Goal: Transaction & Acquisition: Purchase product/service

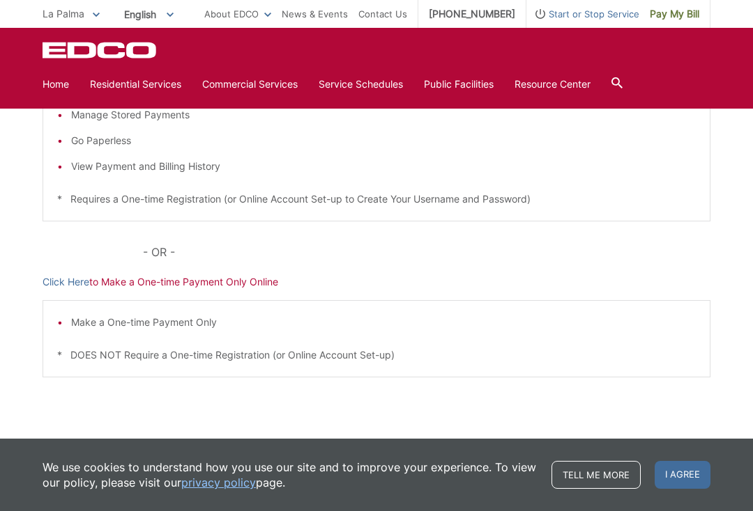
scroll to position [337, 0]
click at [200, 288] on p "Click Here to Make a One-time Payment Only Online" at bounding box center [377, 282] width 668 height 15
click at [183, 283] on p "Click Here to Make a One-time Payment Only Online" at bounding box center [377, 282] width 668 height 15
click at [184, 287] on p "Click Here to Make a One-time Payment Only Online" at bounding box center [377, 282] width 668 height 15
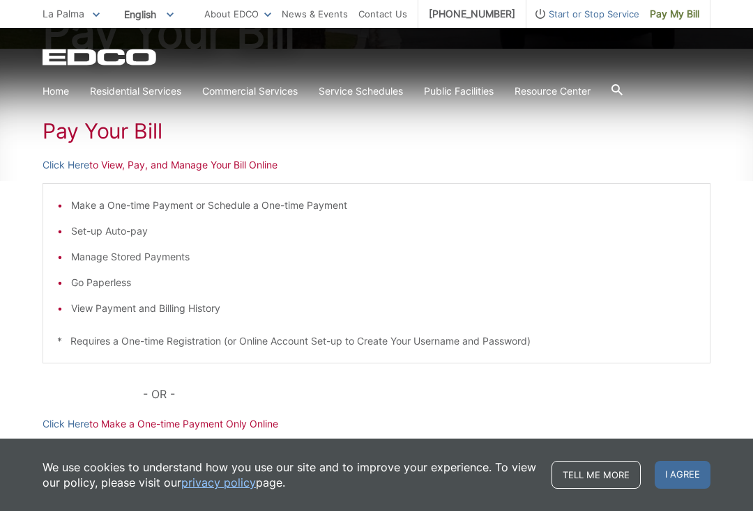
scroll to position [194, 0]
click at [144, 160] on p "Click Here to View, Pay, and Manage Your Bill Online" at bounding box center [377, 165] width 668 height 15
click at [118, 176] on div "Pay Your [PERSON_NAME] Here to View, Pay, and Manage Your Bill Online Make a On…" at bounding box center [377, 330] width 668 height 562
click at [121, 170] on p "Click Here to View, Pay, and Manage Your Bill Online" at bounding box center [377, 165] width 668 height 15
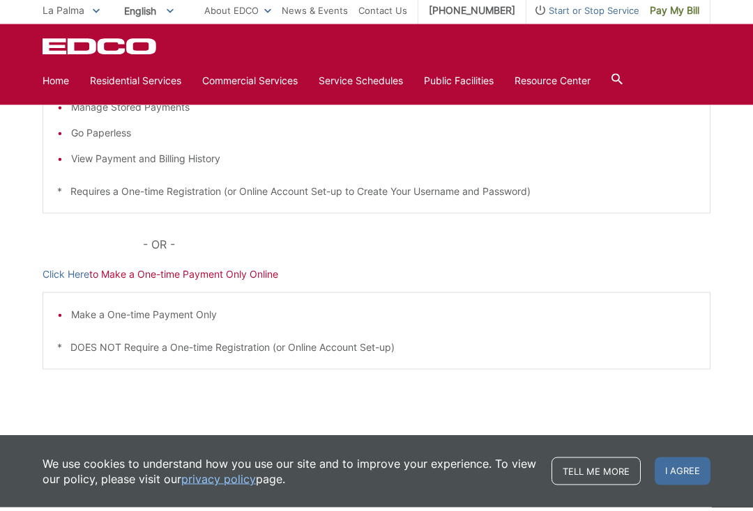
scroll to position [341, 0]
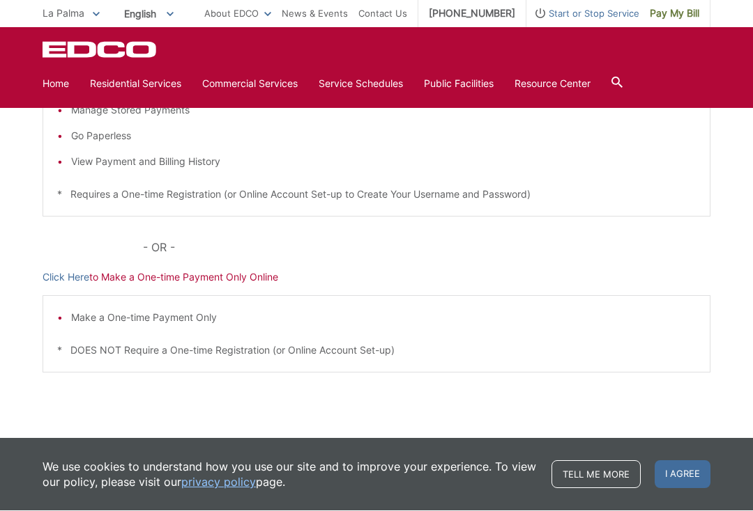
click at [169, 270] on p "Click Here to Make a One-time Payment Only Online" at bounding box center [377, 277] width 668 height 15
click at [180, 289] on div "Pay Your [PERSON_NAME] Here to View, Pay, and Manage Your Bill Online Make a On…" at bounding box center [377, 183] width 668 height 562
click at [183, 277] on p "Click Here to Make a One-time Payment Only Online" at bounding box center [377, 277] width 668 height 15
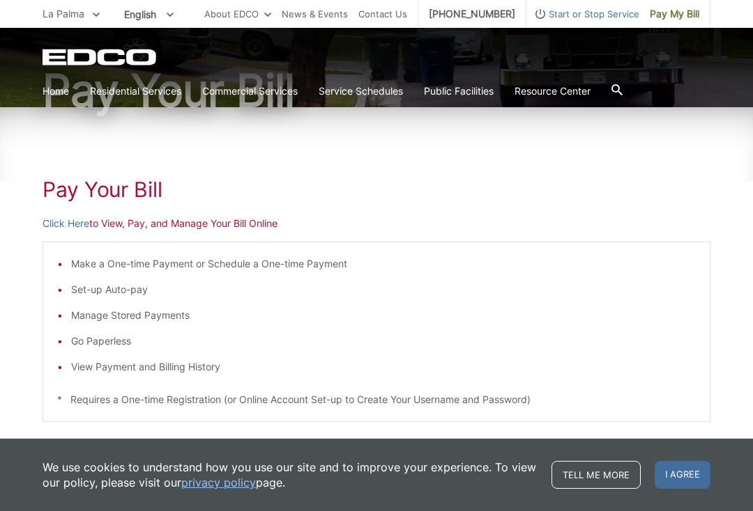
scroll to position [136, 0]
click at [146, 233] on div "Pay Your [PERSON_NAME] Here to View, Pay, and Manage Your Bill Online Make a On…" at bounding box center [377, 389] width 668 height 562
click at [151, 230] on p "Click Here to View, Pay, and Manage Your Bill Online" at bounding box center [377, 224] width 668 height 15
click at [157, 222] on p "Click Here to View, Pay, and Manage Your Bill Online" at bounding box center [377, 224] width 668 height 15
click at [146, 365] on li "View Payment and Billing History" at bounding box center [383, 367] width 624 height 15
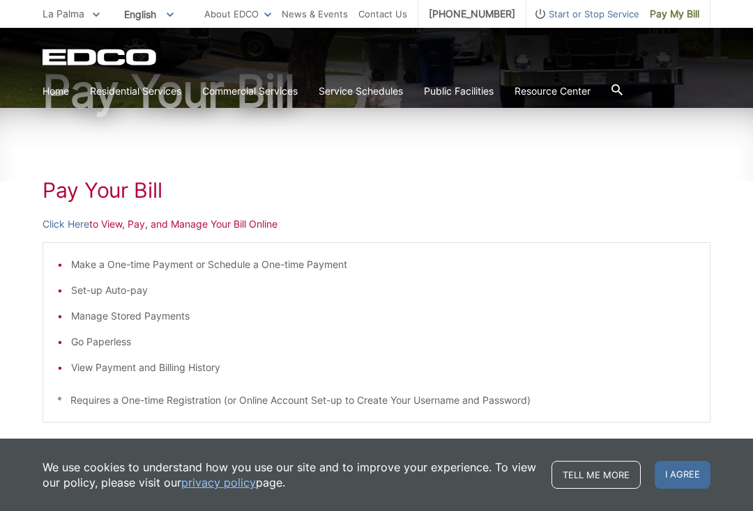
click at [257, 306] on ul "Make a One-time Payment or Schedule a One-time Payment Set-up Auto-pay Manage S…" at bounding box center [376, 316] width 638 height 118
click at [324, 320] on li "Manage Stored Payments" at bounding box center [383, 316] width 624 height 15
click at [324, 328] on ul "Make a One-time Payment or Schedule a One-time Payment Set-up Auto-pay Manage S…" at bounding box center [376, 316] width 638 height 118
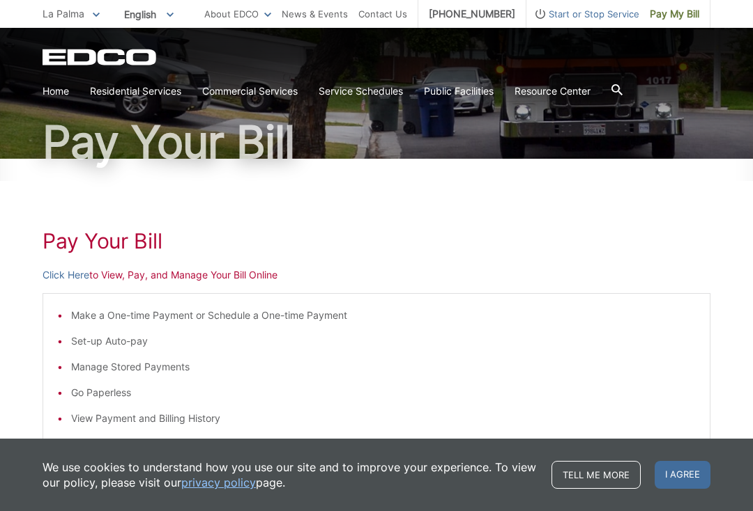
click at [235, 385] on li "Go Paperless" at bounding box center [383, 392] width 624 height 15
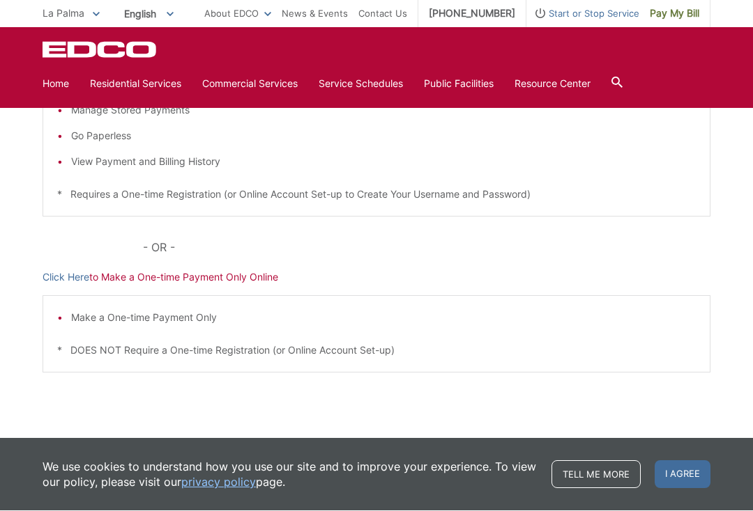
scroll to position [341, 0]
click at [170, 280] on p "Click Here to Make a One-time Payment Only Online" at bounding box center [377, 277] width 668 height 15
click at [183, 286] on div "Pay Your [PERSON_NAME] Here to View, Pay, and Manage Your Bill Online Make a On…" at bounding box center [377, 183] width 668 height 562
click at [178, 280] on p "Click Here to Make a One-time Payment Only Online" at bounding box center [377, 277] width 668 height 15
click at [190, 279] on p "Click Here to Make a One-time Payment Only Online" at bounding box center [377, 277] width 668 height 15
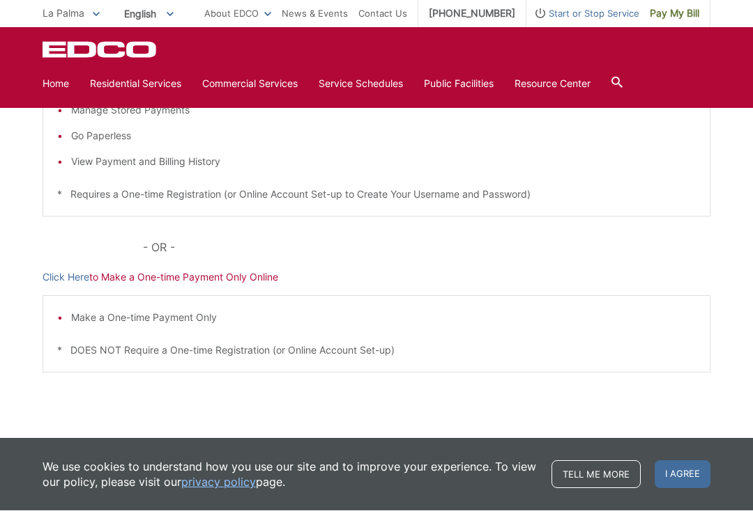
click at [196, 277] on p "Click Here to Make a One-time Payment Only Online" at bounding box center [377, 277] width 668 height 15
click at [204, 282] on p "Click Here to Make a One-time Payment Only Online" at bounding box center [377, 277] width 668 height 15
click at [199, 289] on div "Pay Your [PERSON_NAME] Here to View, Pay, and Manage Your Bill Online Make a On…" at bounding box center [377, 183] width 668 height 562
click at [167, 302] on div "Make a One-time Payment Only * DOES NOT Require a One-time Registration (or Onl…" at bounding box center [377, 334] width 668 height 77
click at [177, 285] on div "Pay Your [PERSON_NAME] Here to View, Pay, and Manage Your Bill Online Make a On…" at bounding box center [377, 183] width 668 height 562
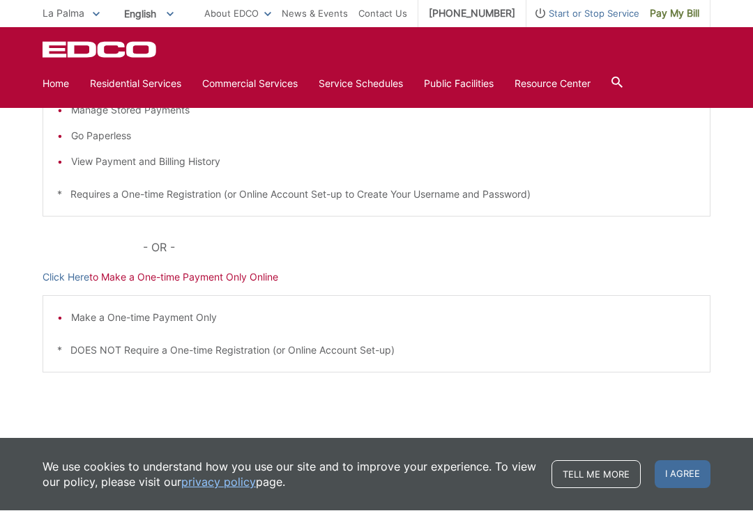
click at [180, 284] on p "Click Here to Make a One-time Payment Only Online" at bounding box center [377, 277] width 668 height 15
click at [182, 279] on p "Click Here to Make a One-time Payment Only Online" at bounding box center [377, 277] width 668 height 15
click at [184, 270] on p "Click Here to Make a One-time Payment Only Online" at bounding box center [377, 277] width 668 height 15
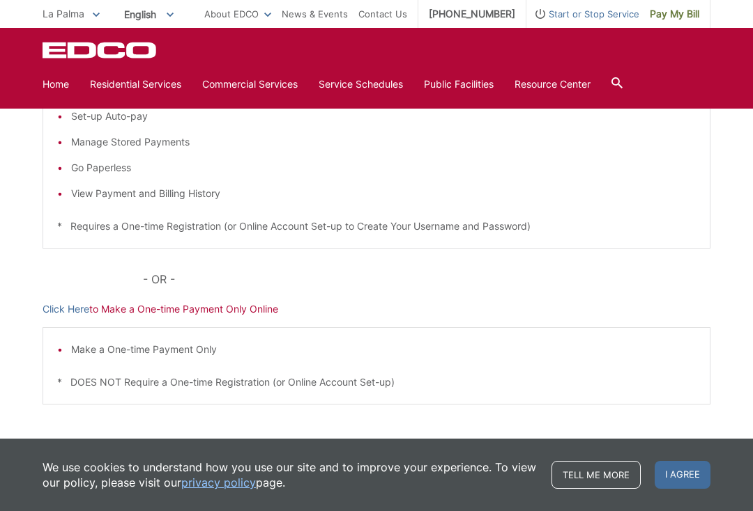
scroll to position [309, 0]
click at [173, 325] on div "Pay Your [PERSON_NAME] Here to View, Pay, and Manage Your Bill Online Make a On…" at bounding box center [377, 215] width 668 height 562
click at [171, 316] on p "Click Here to Make a One-time Payment Only Online" at bounding box center [377, 309] width 668 height 15
click at [179, 307] on p "Click Here to Make a One-time Payment Only Online" at bounding box center [377, 309] width 668 height 15
click at [177, 314] on p "Click Here to Make a One-time Payment Only Online" at bounding box center [377, 309] width 668 height 15
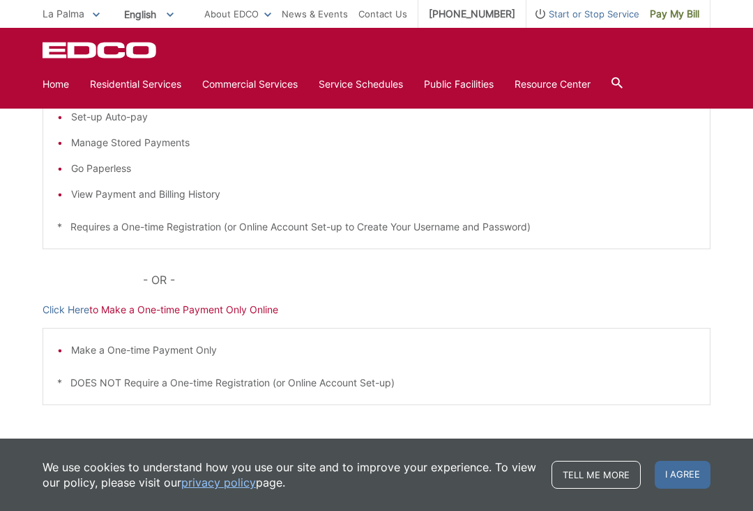
click at [176, 313] on p "Click Here to Make a One-time Payment Only Online" at bounding box center [377, 309] width 668 height 15
click at [185, 320] on div "Pay Your [PERSON_NAME] Here to View, Pay, and Manage Your Bill Online Make a On…" at bounding box center [377, 215] width 668 height 562
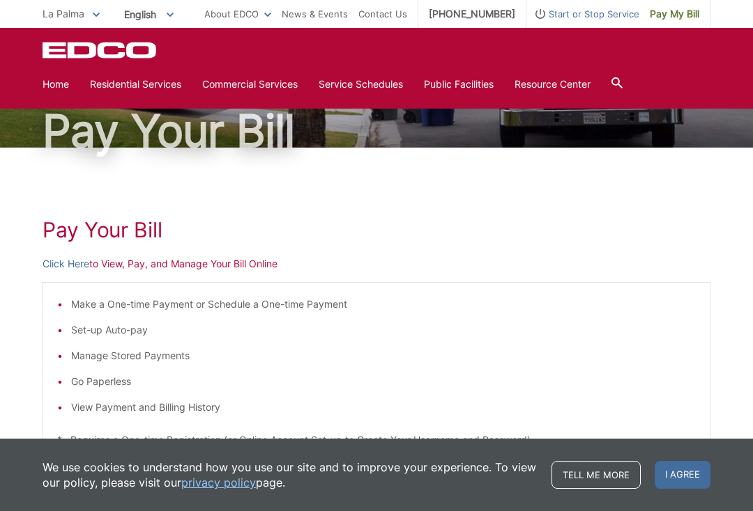
scroll to position [0, 0]
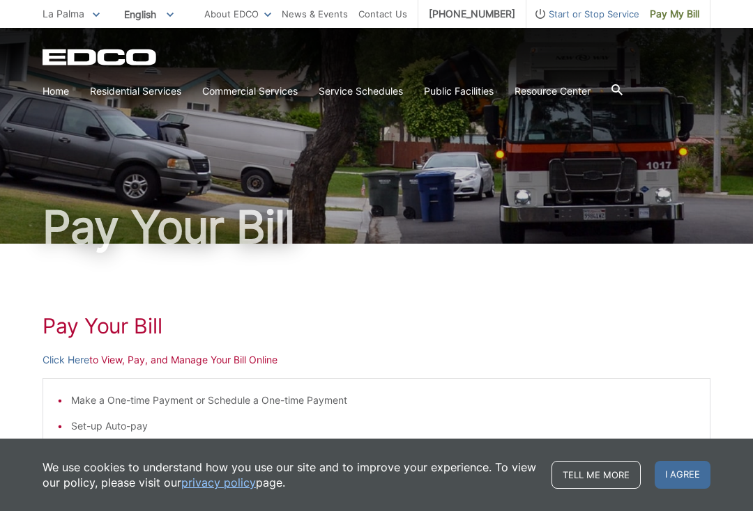
click at [182, 366] on p "Click Here to View, Pay, and Manage Your Bill Online" at bounding box center [377, 360] width 668 height 15
click at [172, 365] on p "Click Here to View, Pay, and Manage Your Bill Online" at bounding box center [377, 360] width 668 height 15
click at [171, 363] on p "Click Here to View, Pay, and Manage Your Bill Online" at bounding box center [377, 360] width 668 height 15
click at [169, 364] on p "Click Here to View, Pay, and Manage Your Bill Online" at bounding box center [377, 360] width 668 height 15
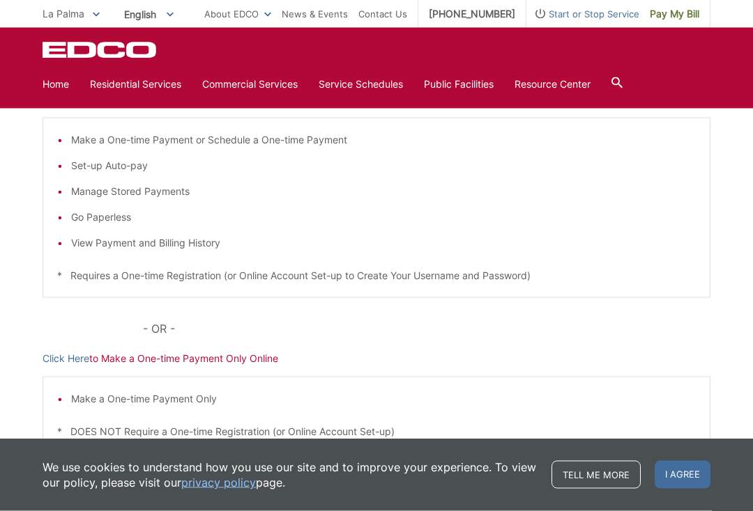
scroll to position [261, 0]
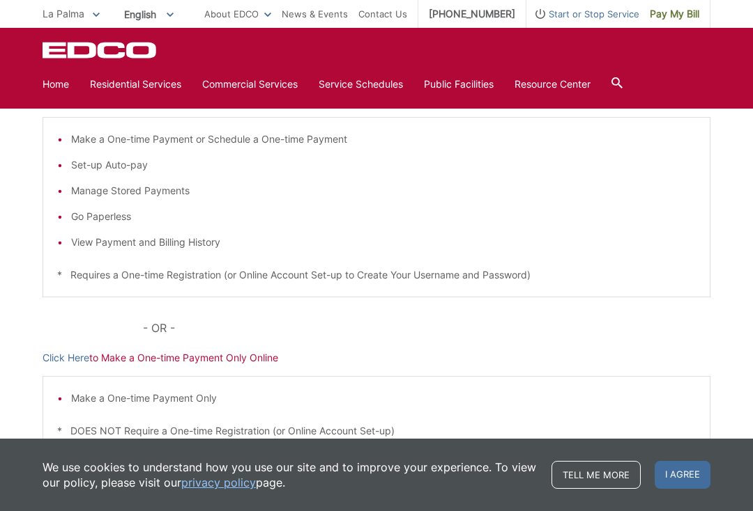
click at [164, 364] on p "Click Here to Make a One-time Payment Only Online" at bounding box center [377, 358] width 668 height 15
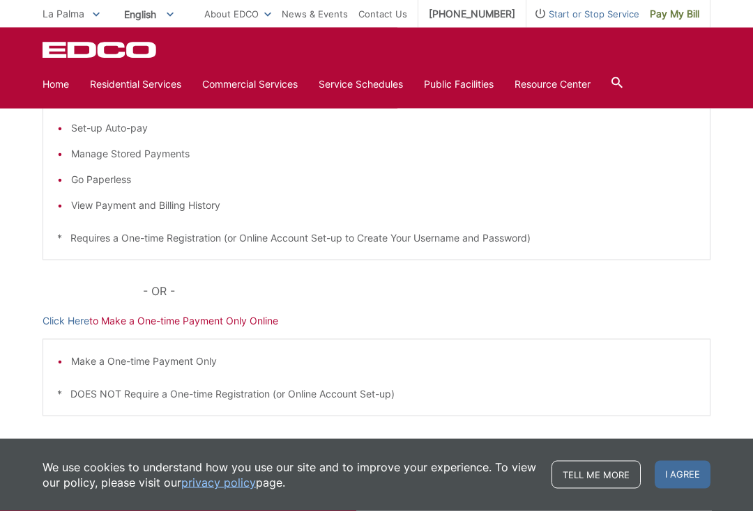
scroll to position [306, 0]
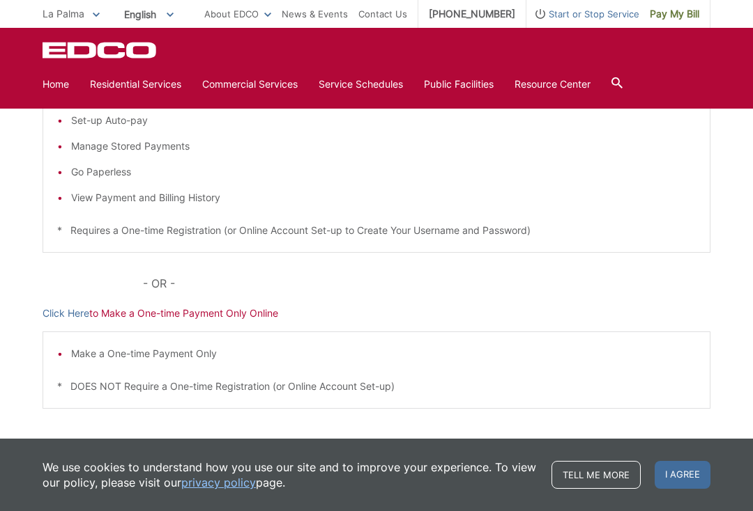
click at [175, 318] on p "Click Here to Make a One-time Payment Only Online" at bounding box center [377, 313] width 668 height 15
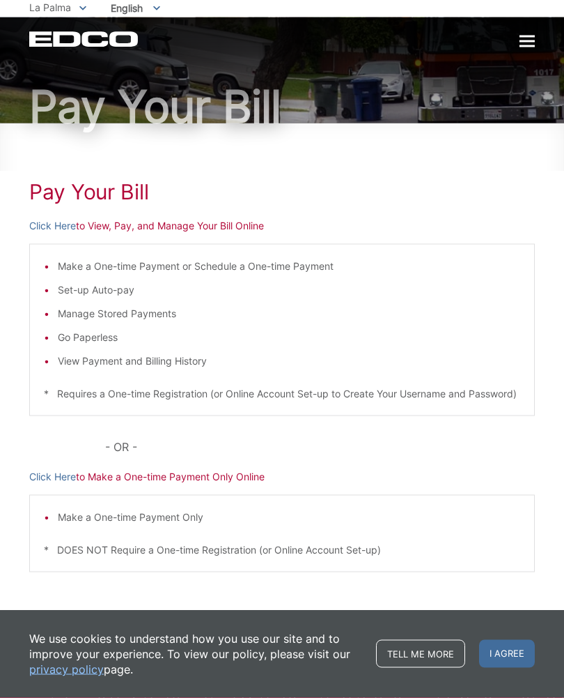
scroll to position [49, 0]
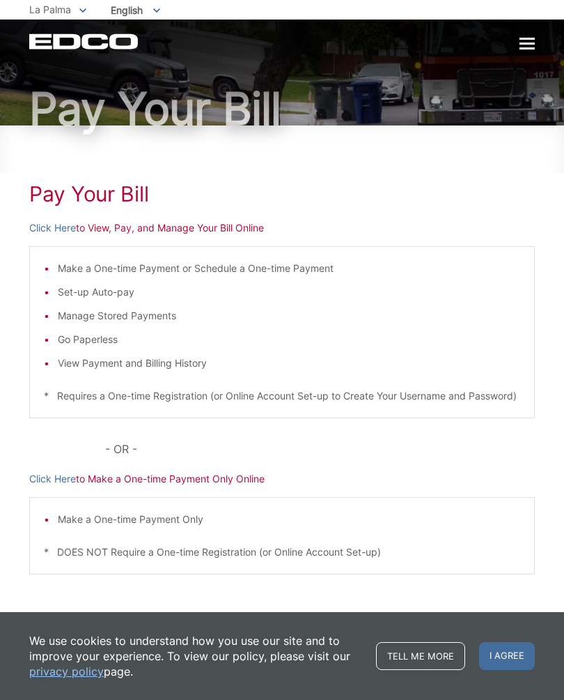
click at [95, 486] on p "Click Here to Make a One-time Payment Only Online" at bounding box center [282, 478] width 506 height 15
click at [55, 486] on link "Click Here" at bounding box center [52, 478] width 47 height 15
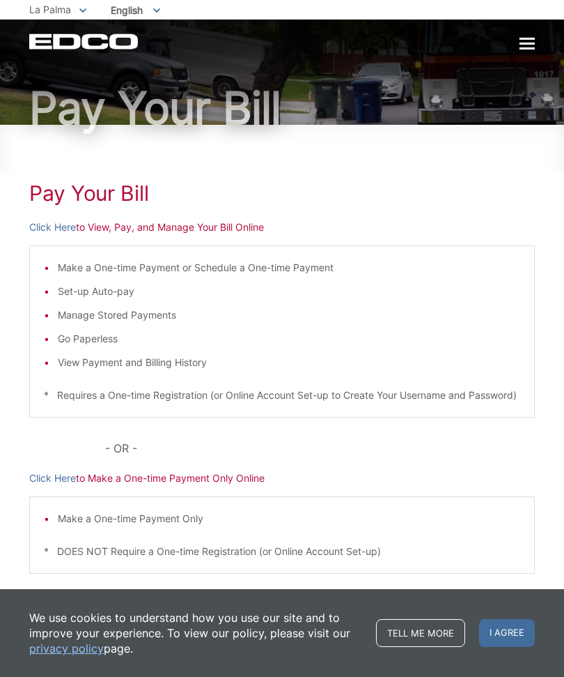
scroll to position [95, 0]
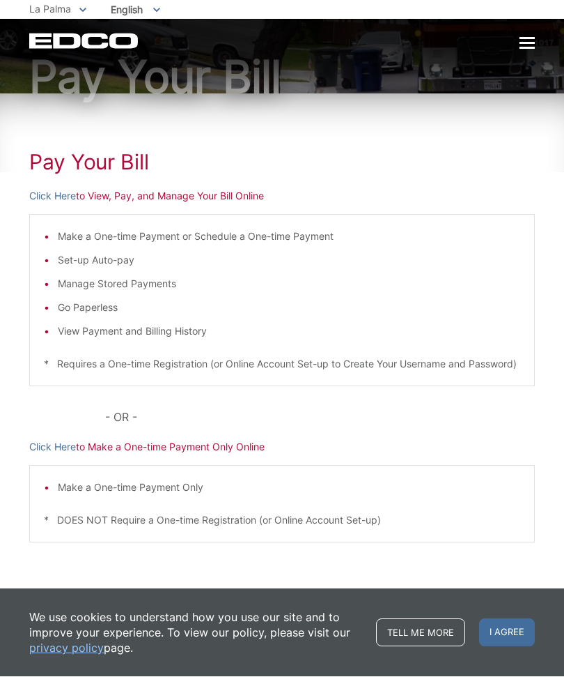
click at [59, 447] on link "Click Here" at bounding box center [52, 447] width 47 height 15
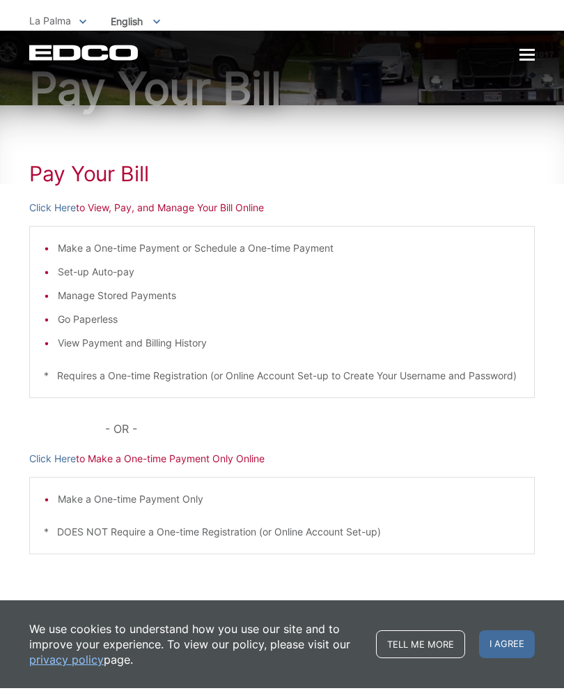
scroll to position [72, 0]
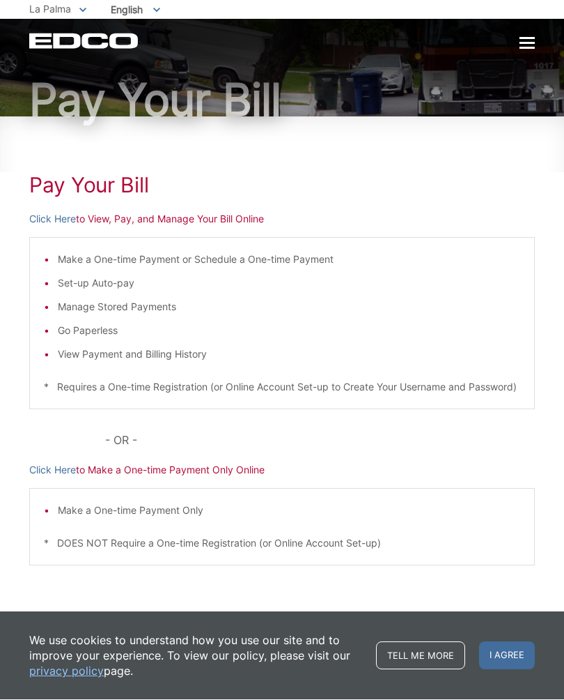
click at [55, 466] on link "Click Here" at bounding box center [52, 470] width 47 height 15
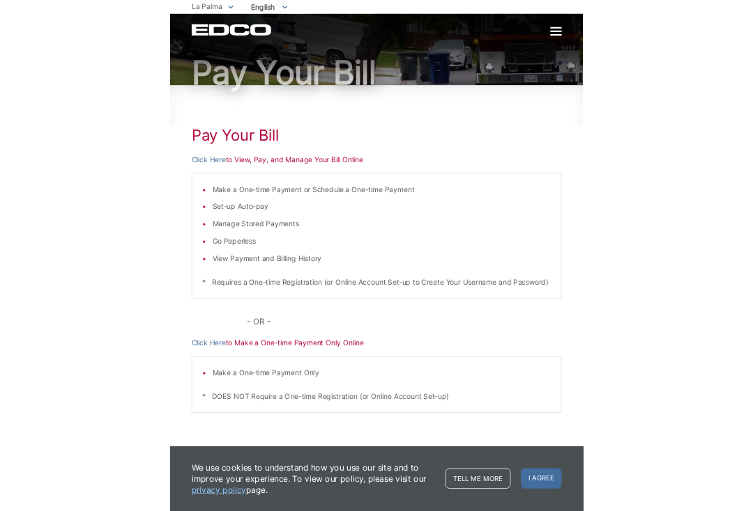
scroll to position [259, 0]
